Goal: Task Accomplishment & Management: Use online tool/utility

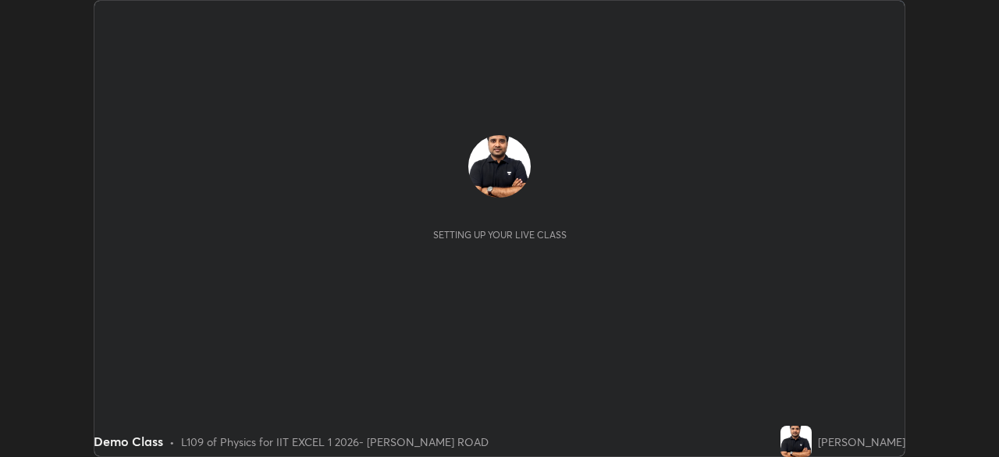
scroll to position [457, 999]
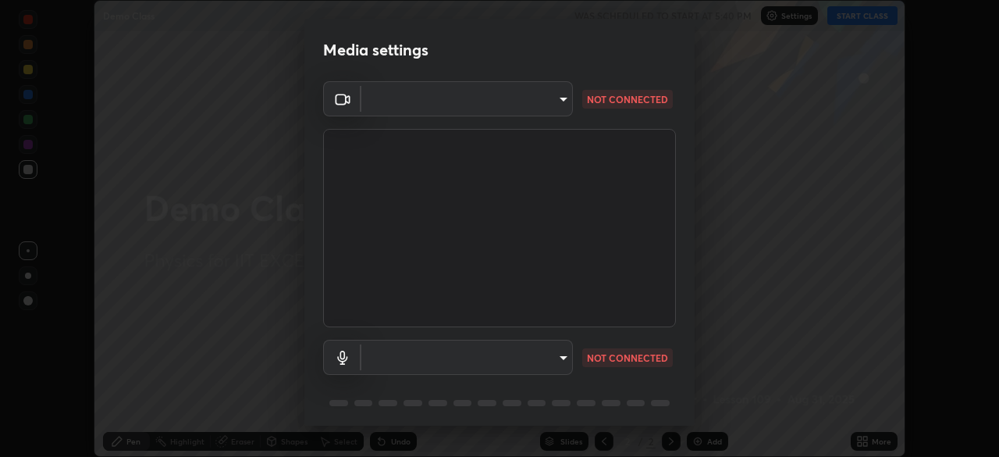
click at [554, 94] on body "Erase all Demo Class WAS SCHEDULED TO START AT 5:40 PM Settings START CLASS Set…" at bounding box center [499, 228] width 999 height 457
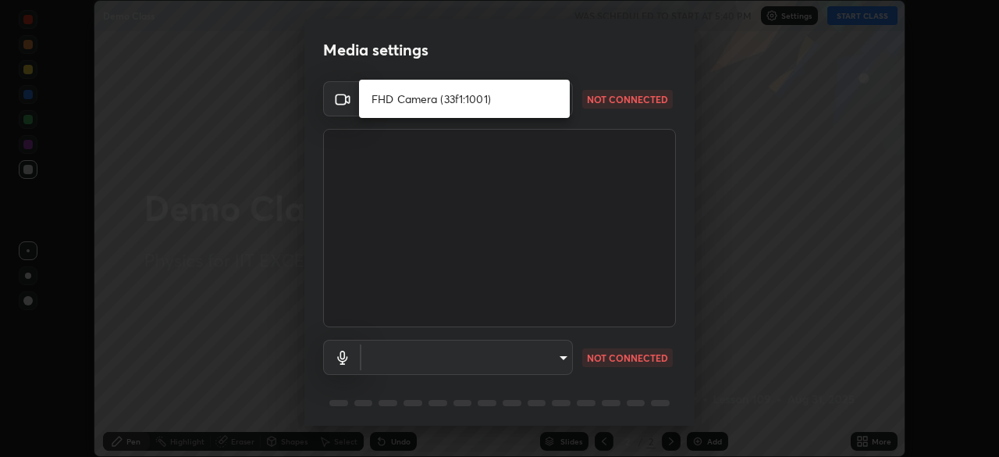
click at [529, 97] on li "FHD Camera (33f1:1001)" at bounding box center [464, 99] width 211 height 26
type input "4c71c1877665775c7be44ad91178224e211c2a036d26fc70fbcf595baa5ccd62"
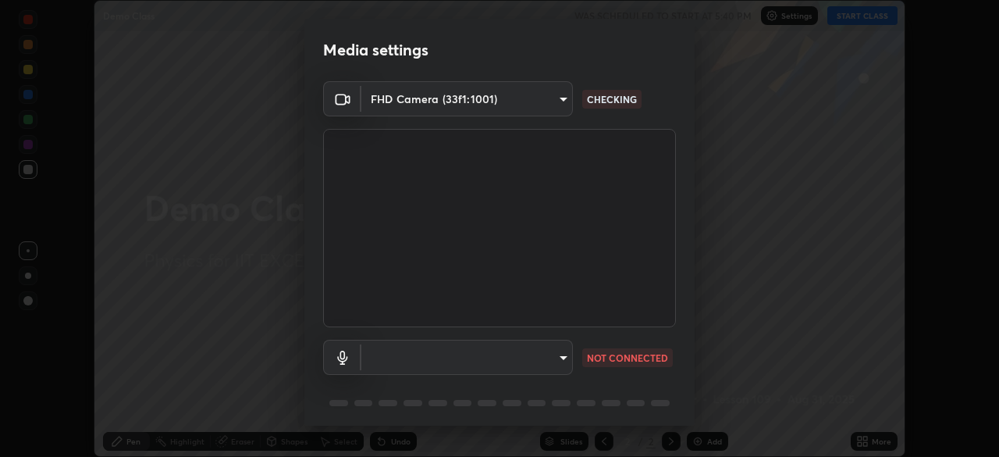
click at [548, 353] on body "Erase all Demo Class WAS SCHEDULED TO START AT 5:40 PM Settings START CLASS Set…" at bounding box center [499, 228] width 999 height 457
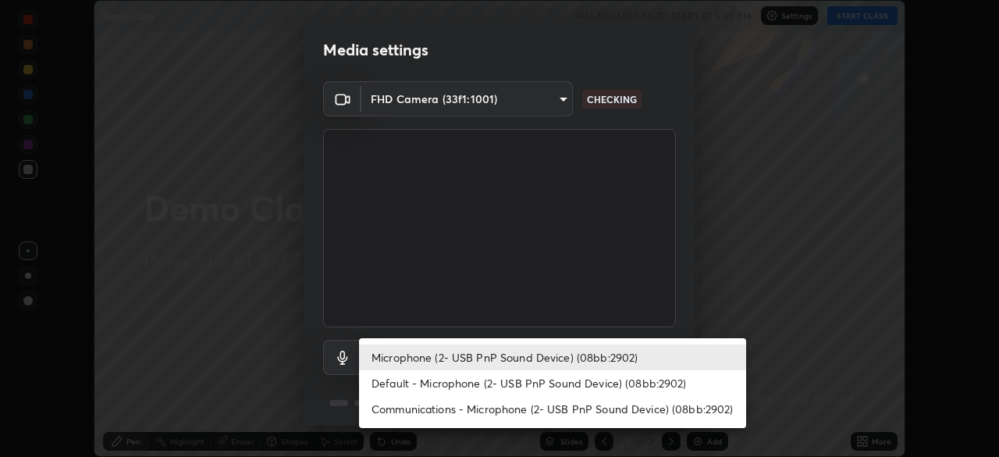
click at [532, 380] on li "Default - Microphone (2- USB PnP Sound Device) (08bb:2902)" at bounding box center [552, 383] width 387 height 26
type input "default"
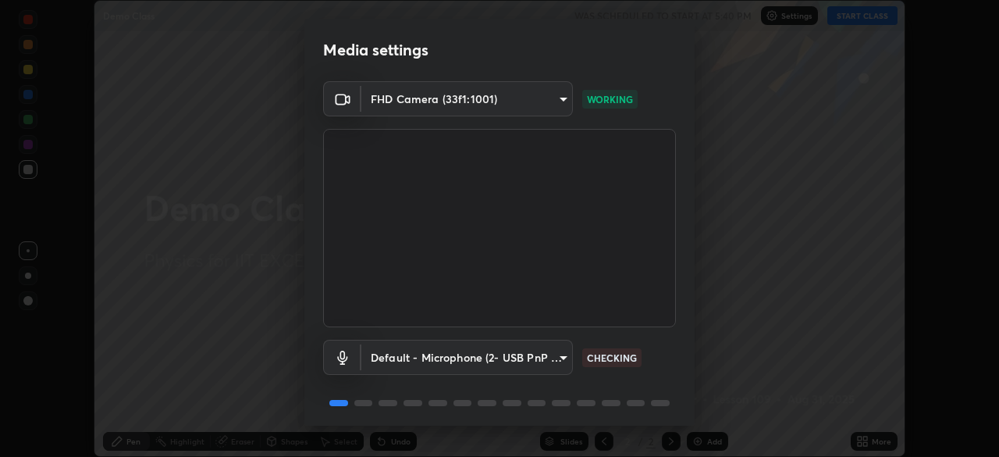
scroll to position [55, 0]
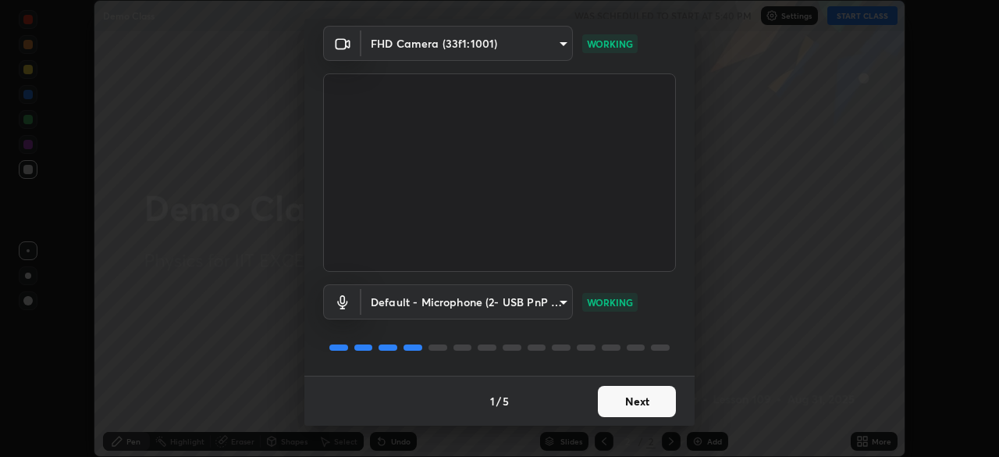
click at [637, 404] on button "Next" at bounding box center [637, 401] width 78 height 31
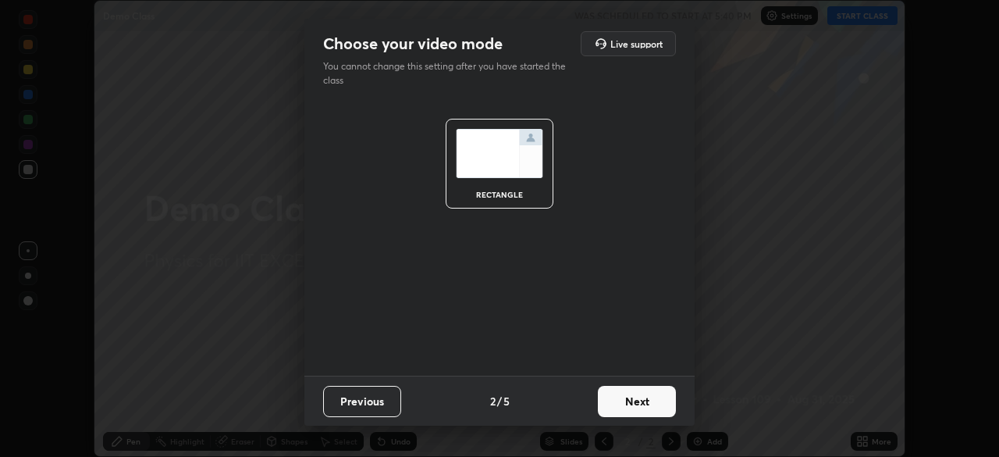
click at [647, 401] on button "Next" at bounding box center [637, 401] width 78 height 31
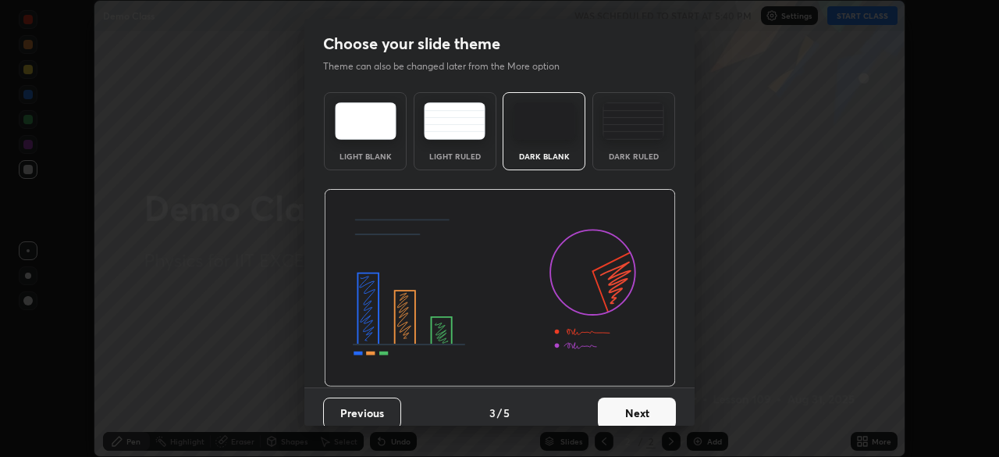
click at [647, 412] on button "Next" at bounding box center [637, 412] width 78 height 31
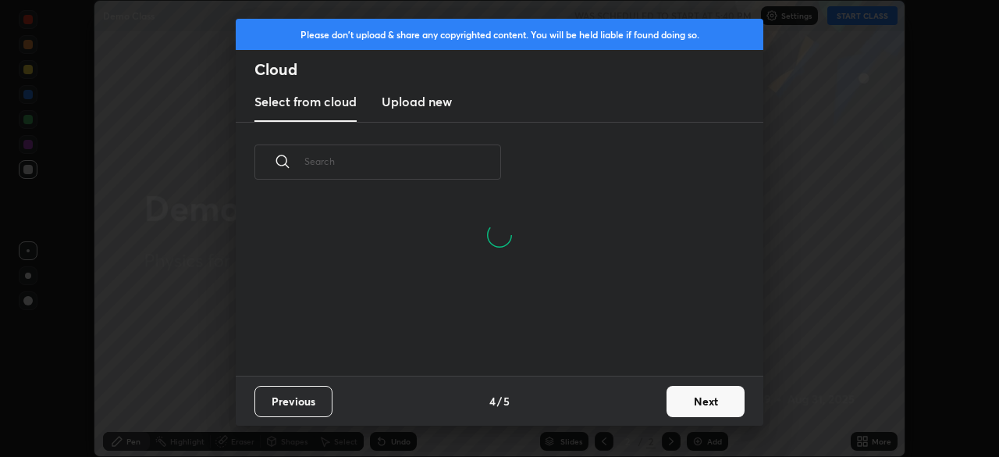
click at [690, 398] on button "Next" at bounding box center [706, 401] width 78 height 31
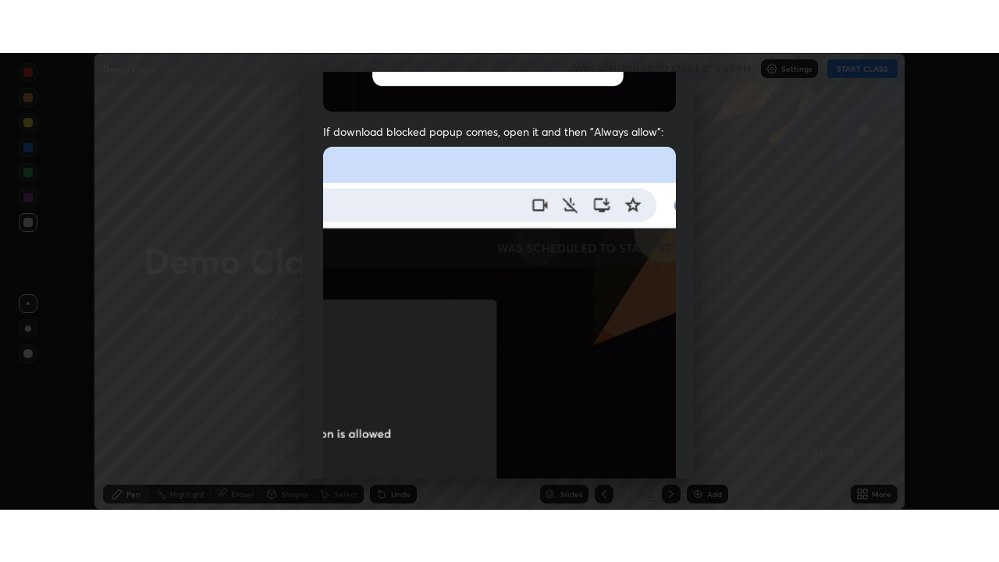
scroll to position [374, 0]
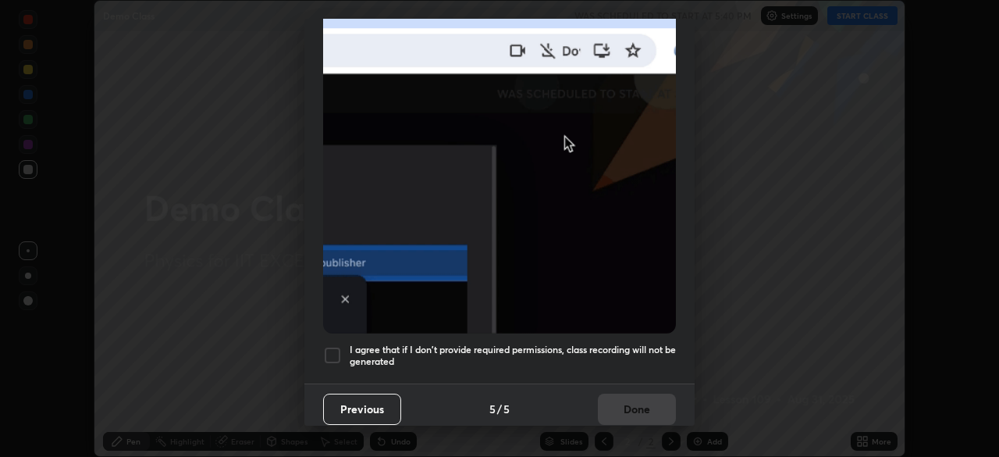
click at [329, 347] on div at bounding box center [332, 355] width 19 height 19
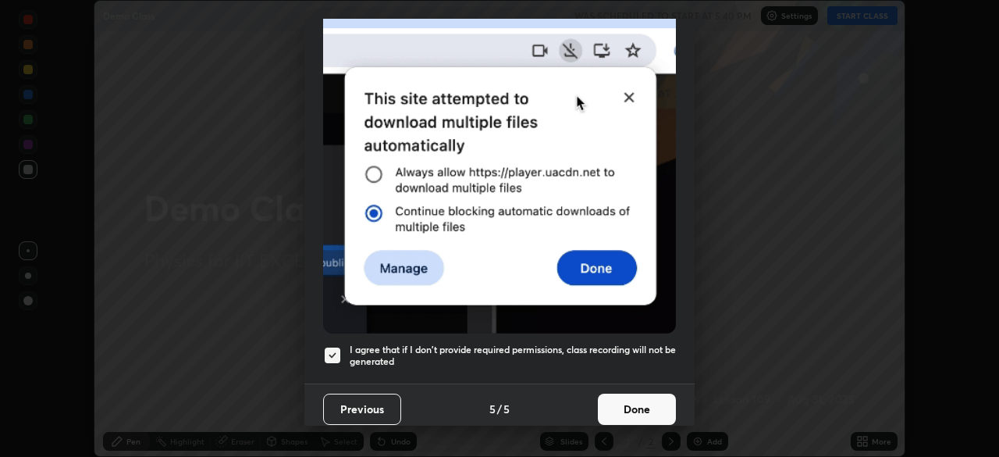
click at [627, 401] on button "Done" at bounding box center [637, 409] width 78 height 31
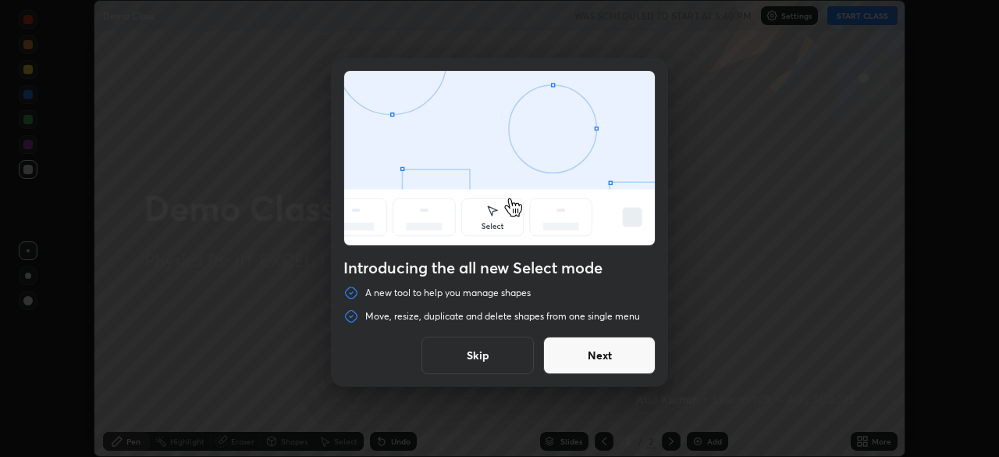
click at [495, 360] on button "Skip" at bounding box center [478, 355] width 112 height 37
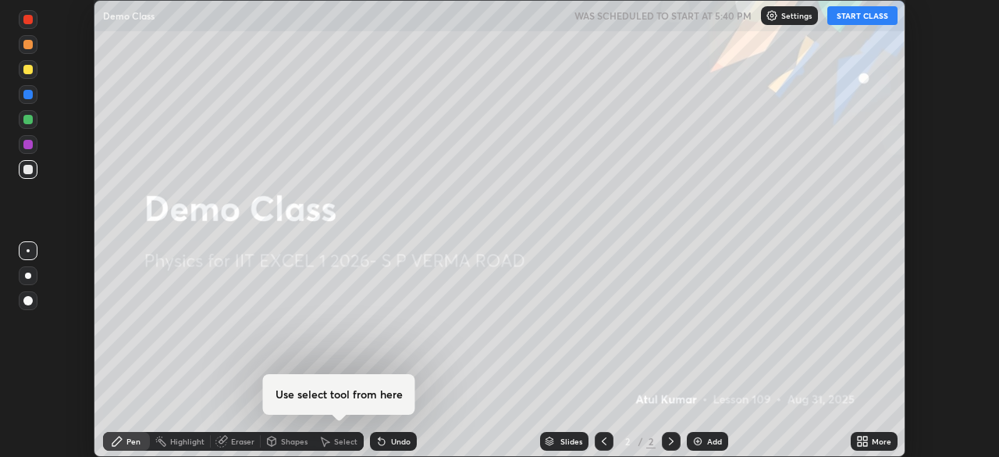
click at [866, 438] on icon at bounding box center [866, 438] width 4 height 4
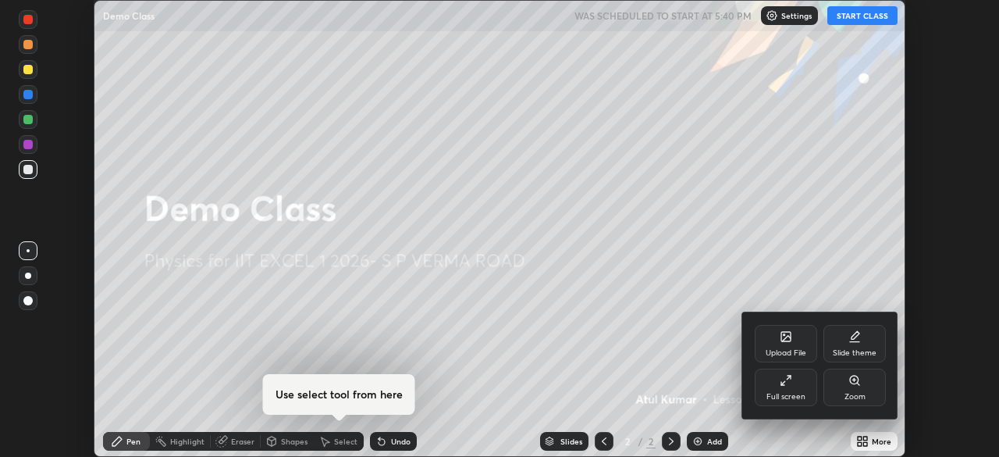
click at [779, 384] on div "Full screen" at bounding box center [786, 387] width 62 height 37
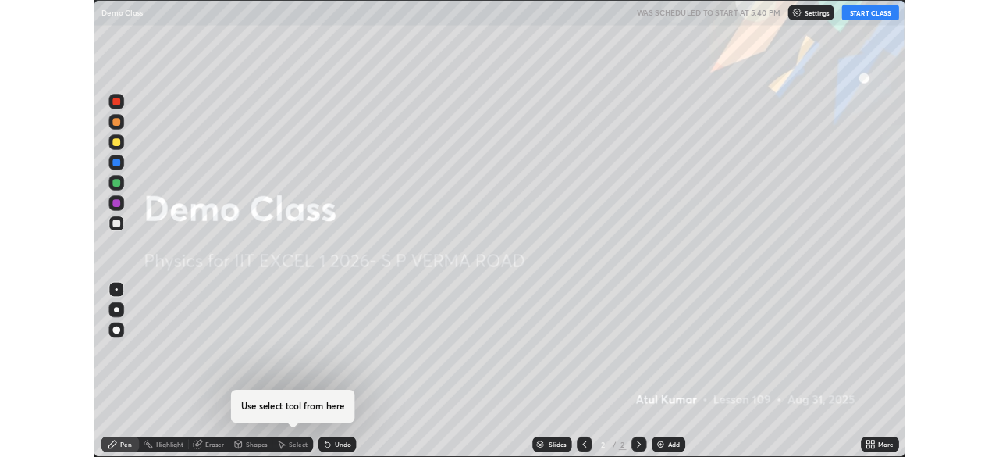
scroll to position [562, 999]
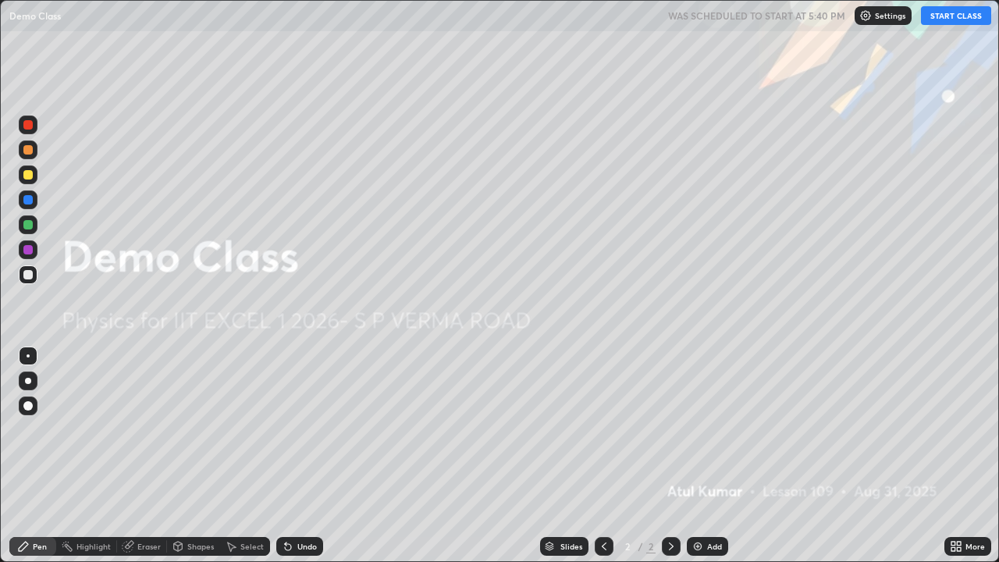
click at [954, 14] on button "START CLASS" at bounding box center [956, 15] width 70 height 19
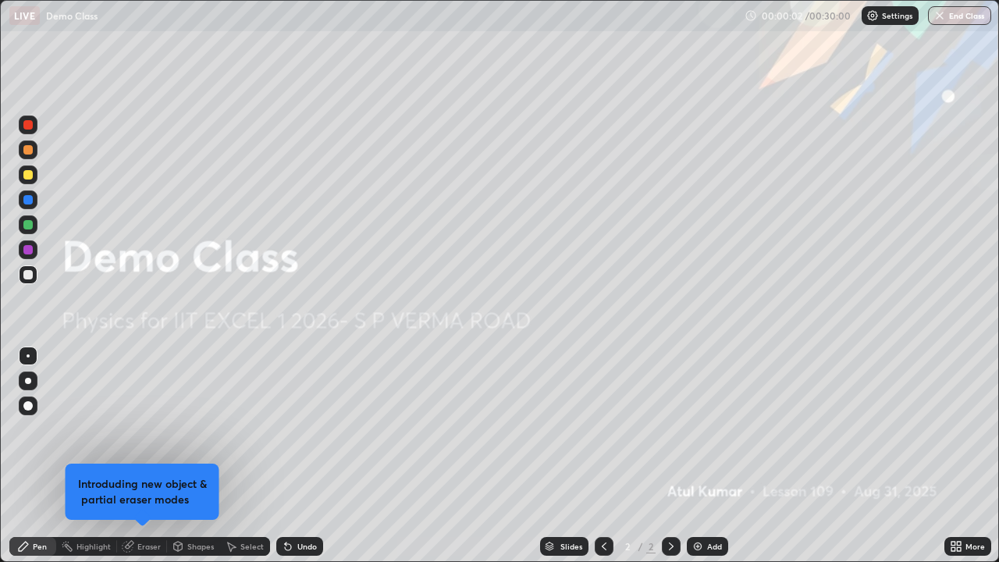
click at [704, 456] on div "Add" at bounding box center [707, 546] width 41 height 19
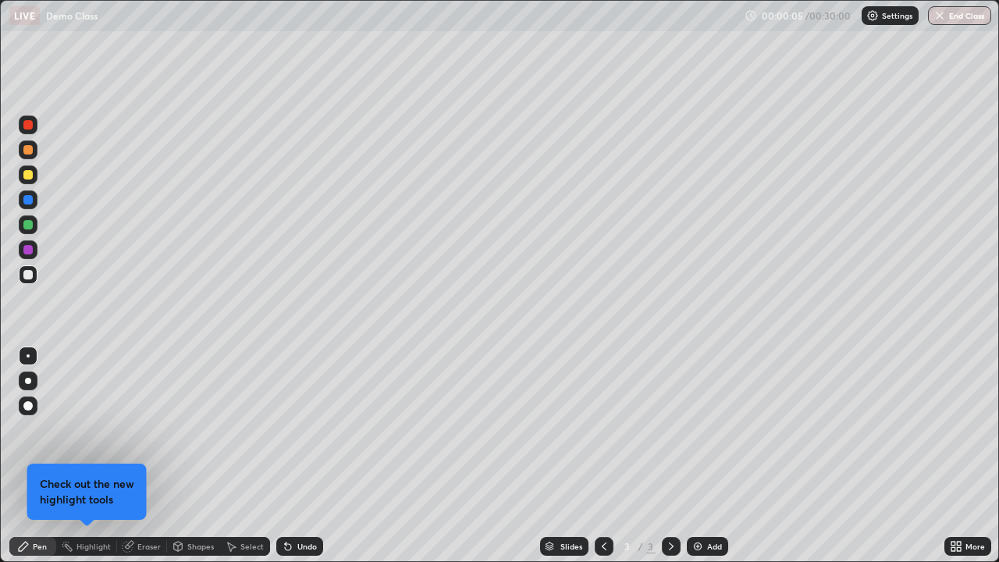
click at [29, 200] on div at bounding box center [27, 199] width 9 height 9
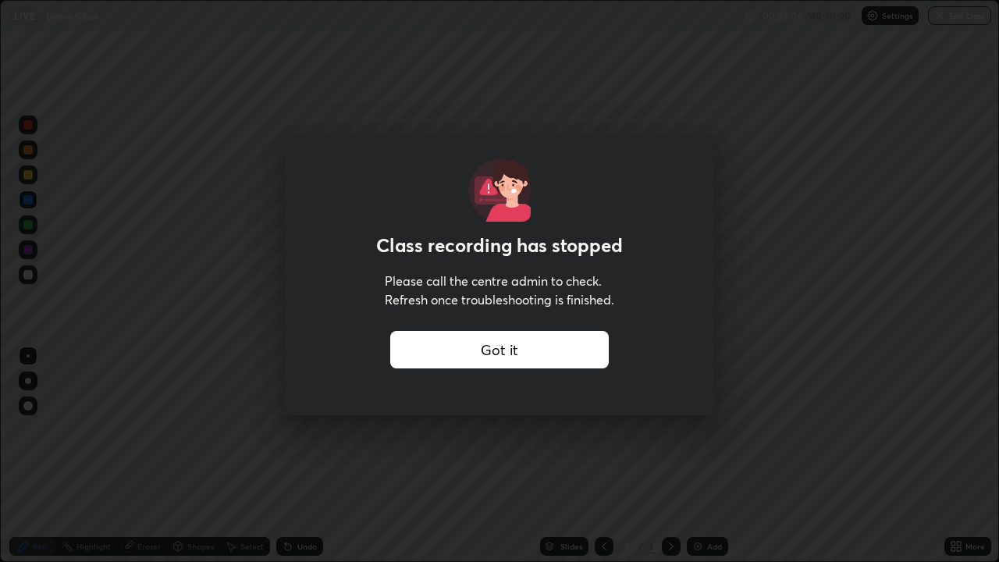
click at [579, 351] on div "Got it" at bounding box center [499, 349] width 219 height 37
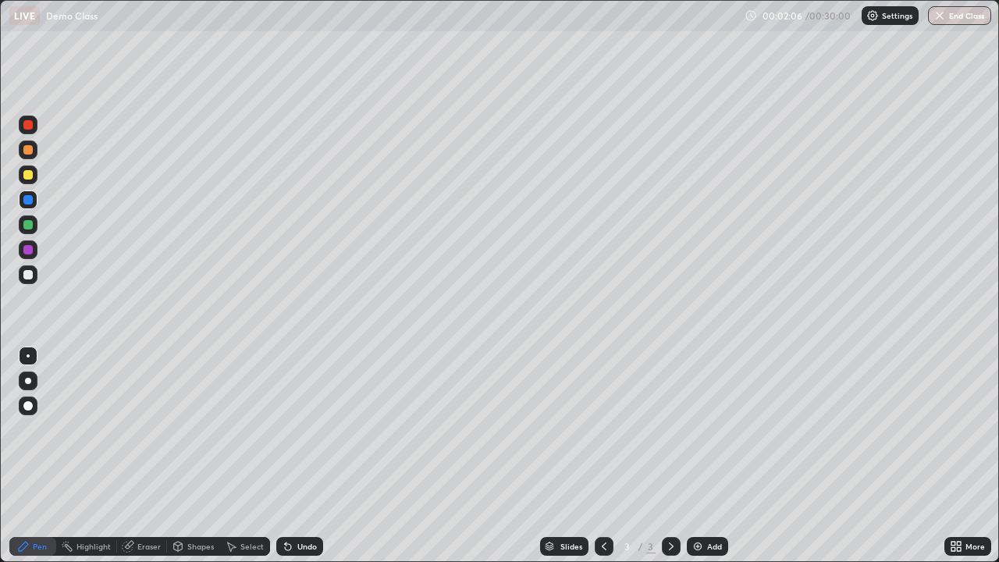
click at [966, 456] on div "More" at bounding box center [976, 547] width 20 height 8
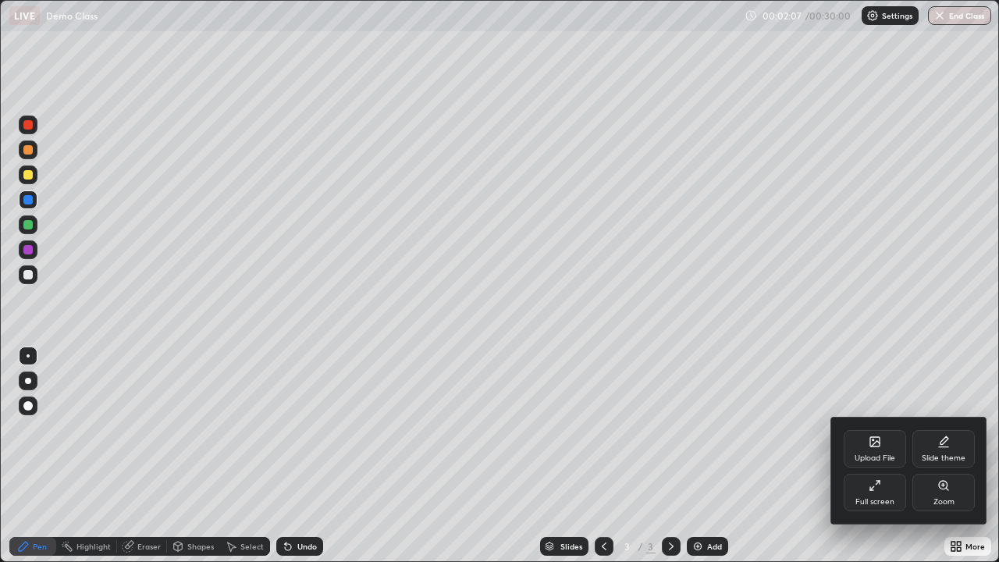
click at [875, 456] on div "Full screen" at bounding box center [875, 492] width 62 height 37
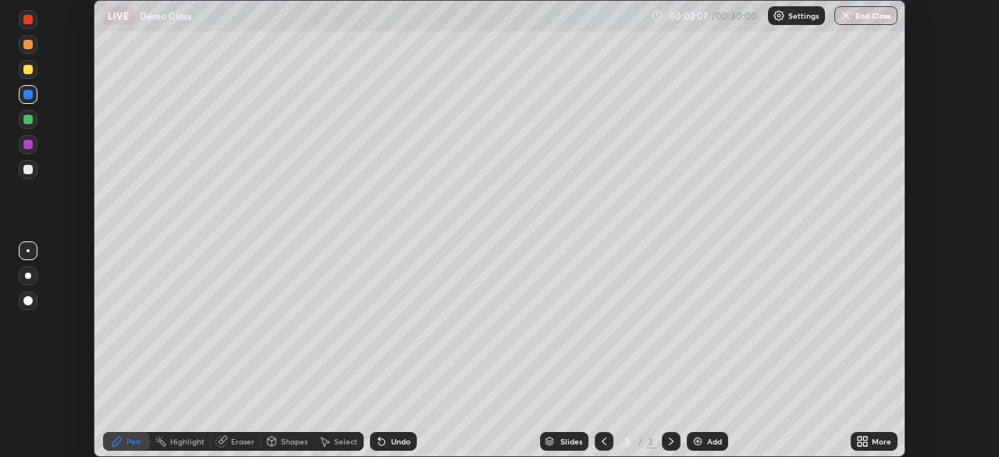
scroll to position [77629, 77086]
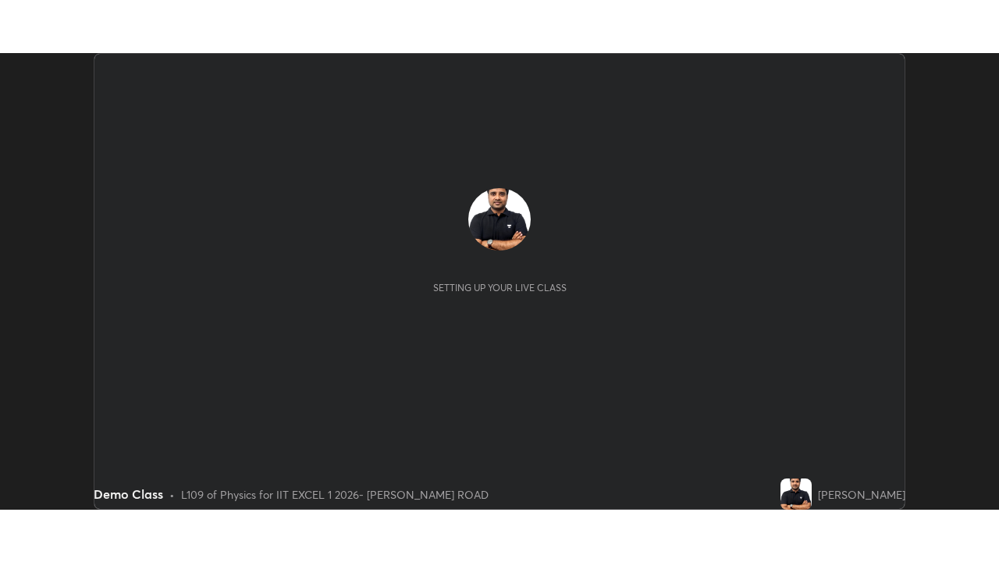
scroll to position [457, 999]
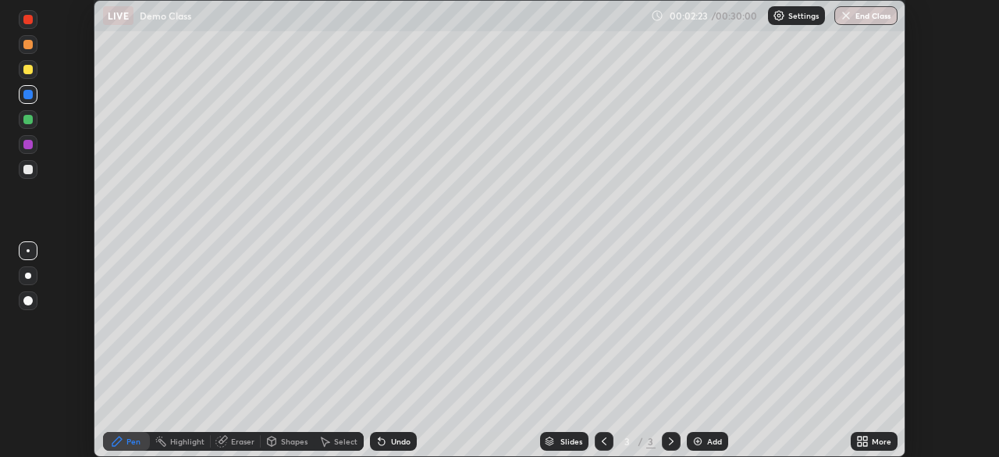
click at [876, 442] on div "More" at bounding box center [882, 441] width 20 height 8
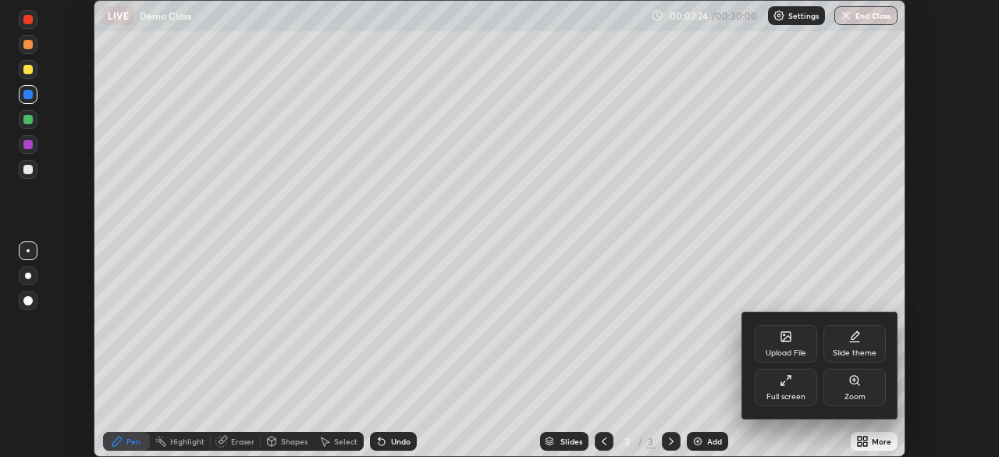
click at [788, 388] on div "Full screen" at bounding box center [786, 387] width 62 height 37
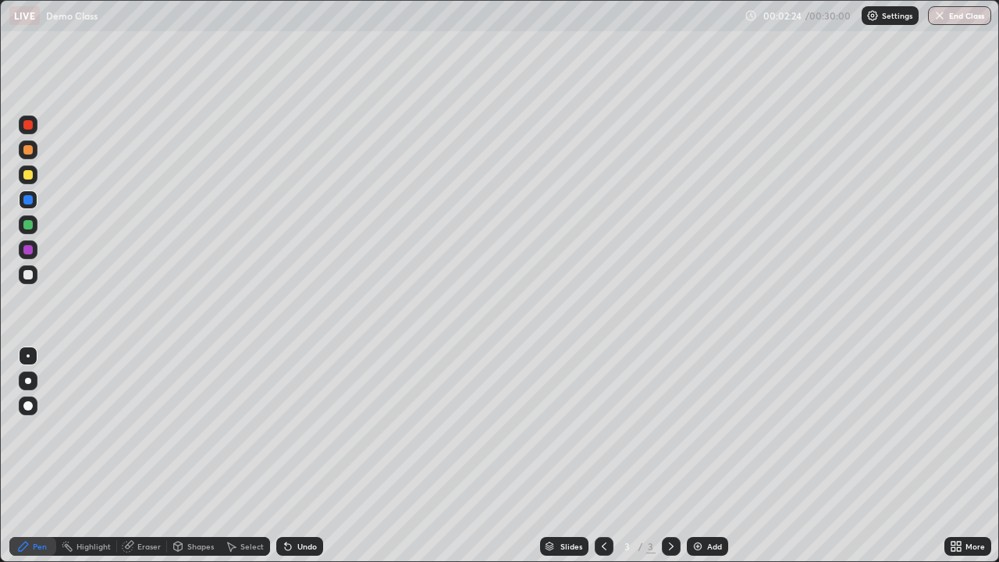
scroll to position [562, 999]
click at [148, 456] on div "Eraser" at bounding box center [148, 547] width 23 height 8
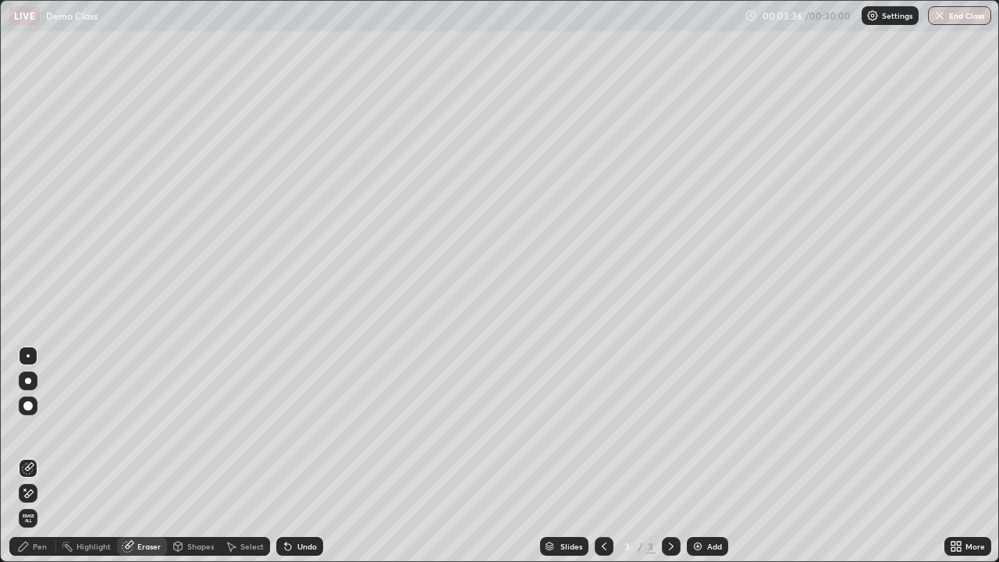
click at [29, 405] on div at bounding box center [27, 405] width 9 height 9
click at [707, 456] on div "Add" at bounding box center [714, 547] width 15 height 8
click at [151, 456] on div "Eraser" at bounding box center [148, 547] width 23 height 8
click at [38, 456] on div "Pen" at bounding box center [40, 547] width 14 height 8
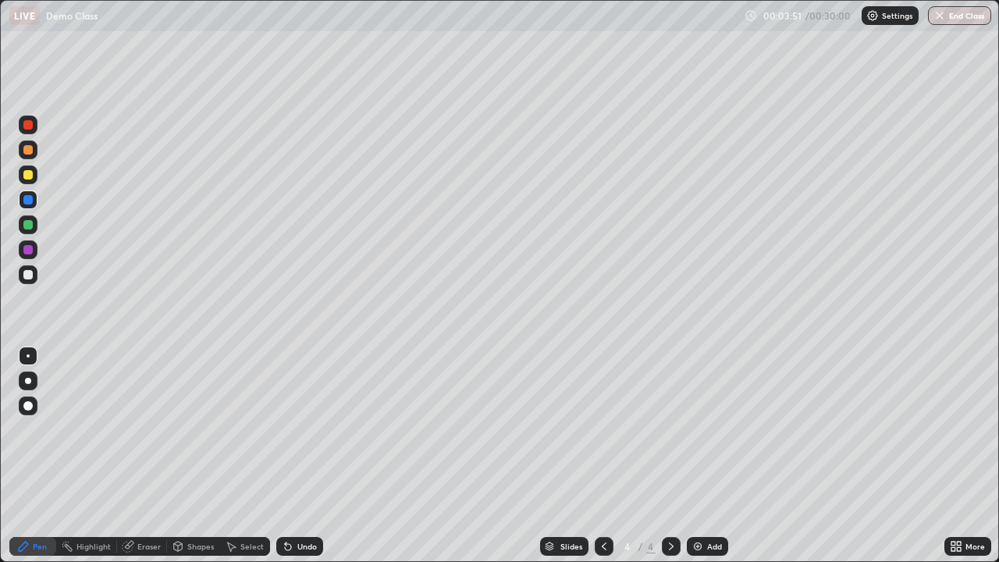
click at [27, 199] on div at bounding box center [27, 199] width 9 height 9
click at [707, 456] on div "Add" at bounding box center [714, 547] width 15 height 8
click at [148, 456] on div "Eraser" at bounding box center [148, 547] width 23 height 8
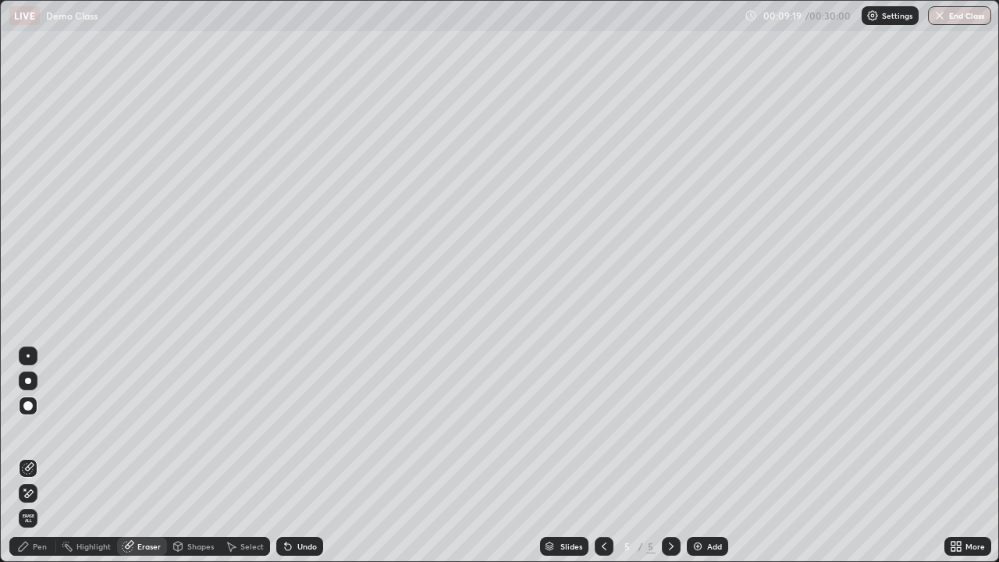
click at [34, 456] on div "Pen" at bounding box center [40, 547] width 14 height 8
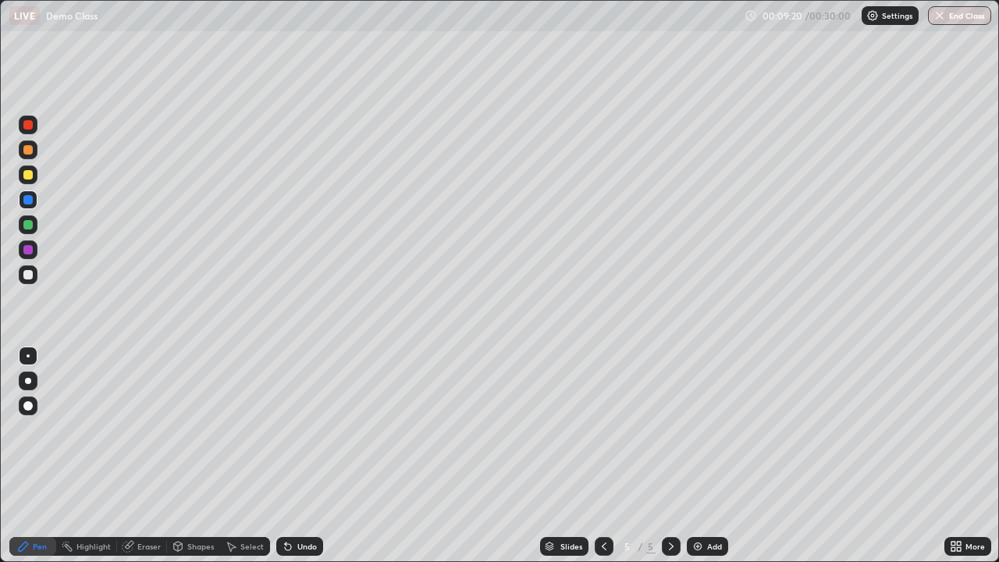
click at [30, 202] on div at bounding box center [27, 199] width 9 height 9
click at [584, 327] on div "Setting up your live class" at bounding box center [499, 281] width 999 height 562
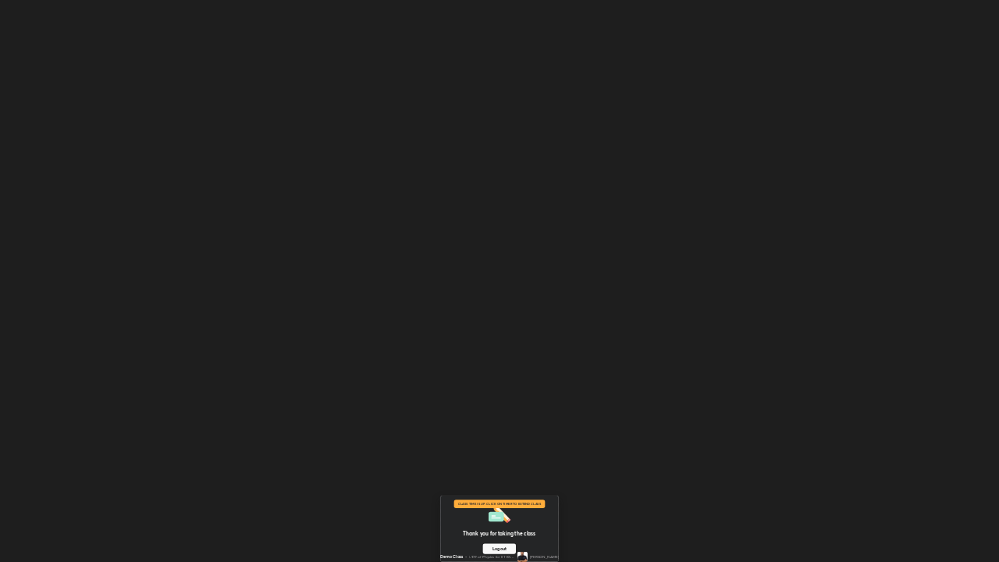
scroll to position [77524, 77086]
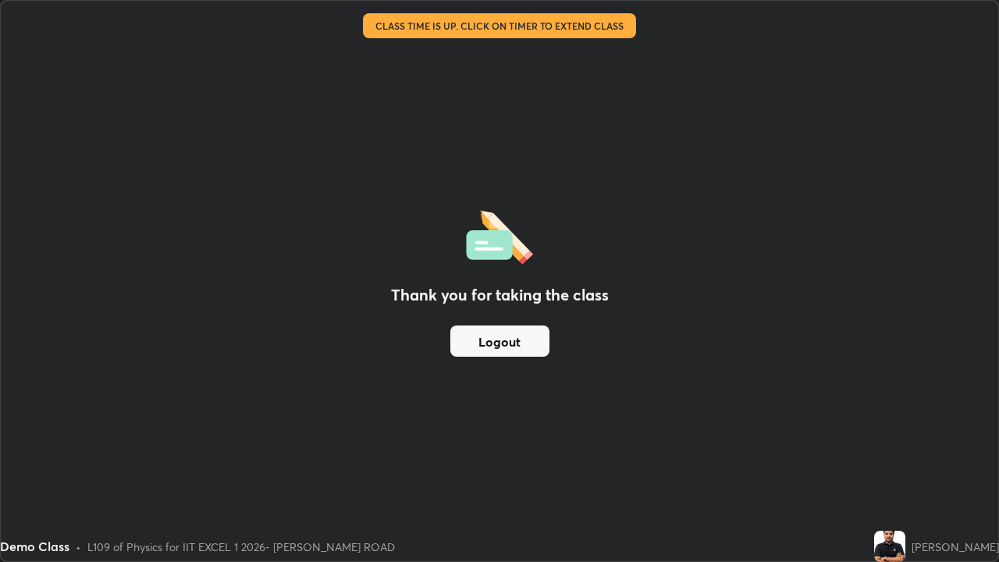
click at [511, 340] on button "Logout" at bounding box center [500, 341] width 99 height 31
